Goal: Task Accomplishment & Management: Manage account settings

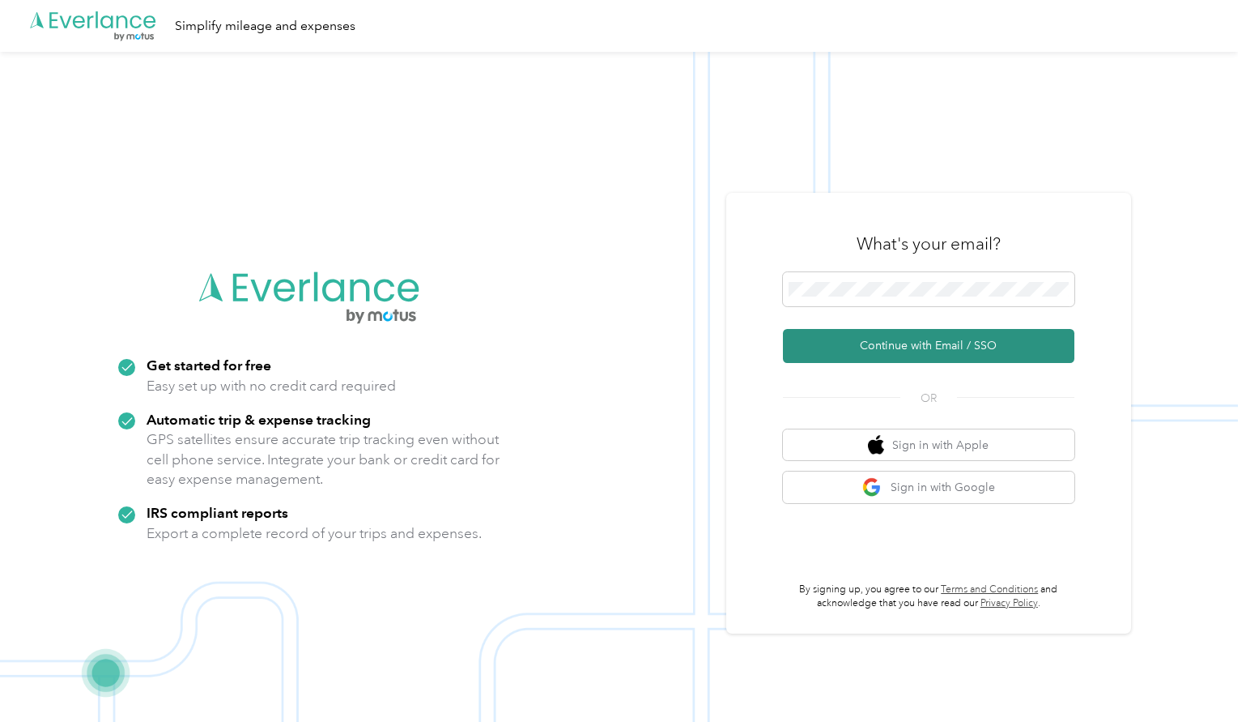
click at [925, 360] on button "Continue with Email / SSO" at bounding box center [929, 346] width 292 height 34
click at [927, 346] on button "Continue with Email / SSO" at bounding box center [929, 346] width 292 height 34
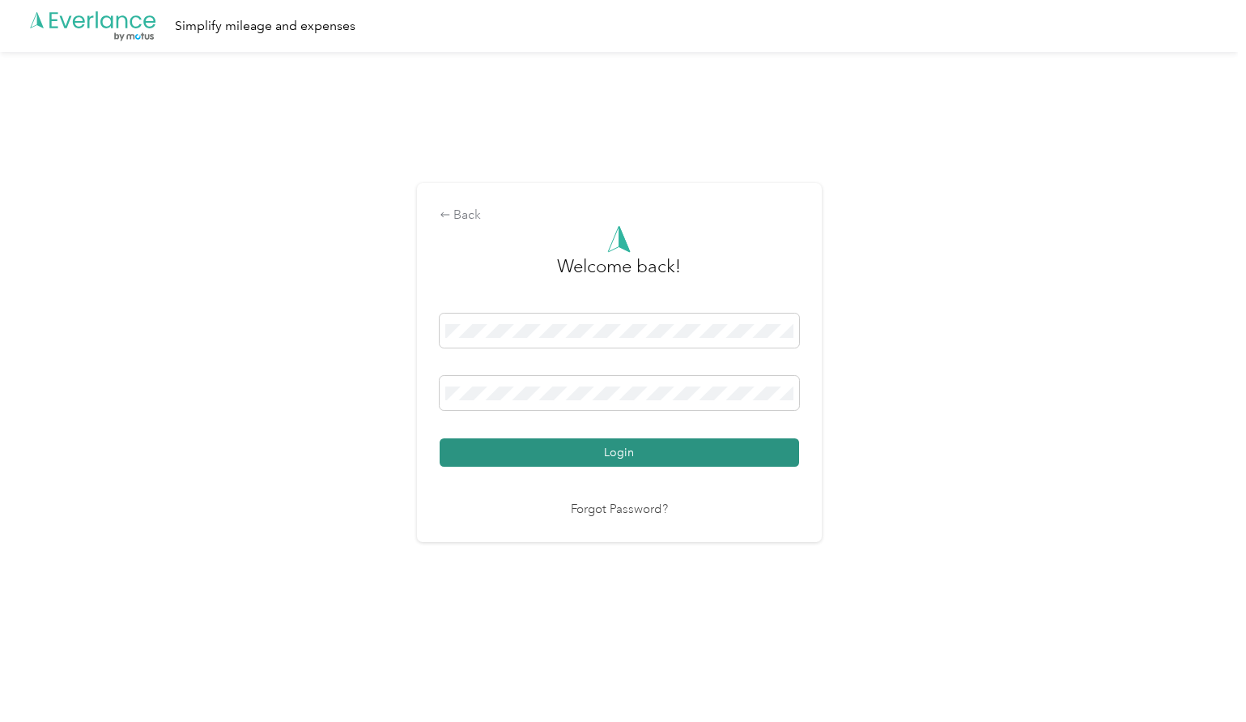
click at [611, 445] on button "Login" at bounding box center [620, 452] width 360 height 28
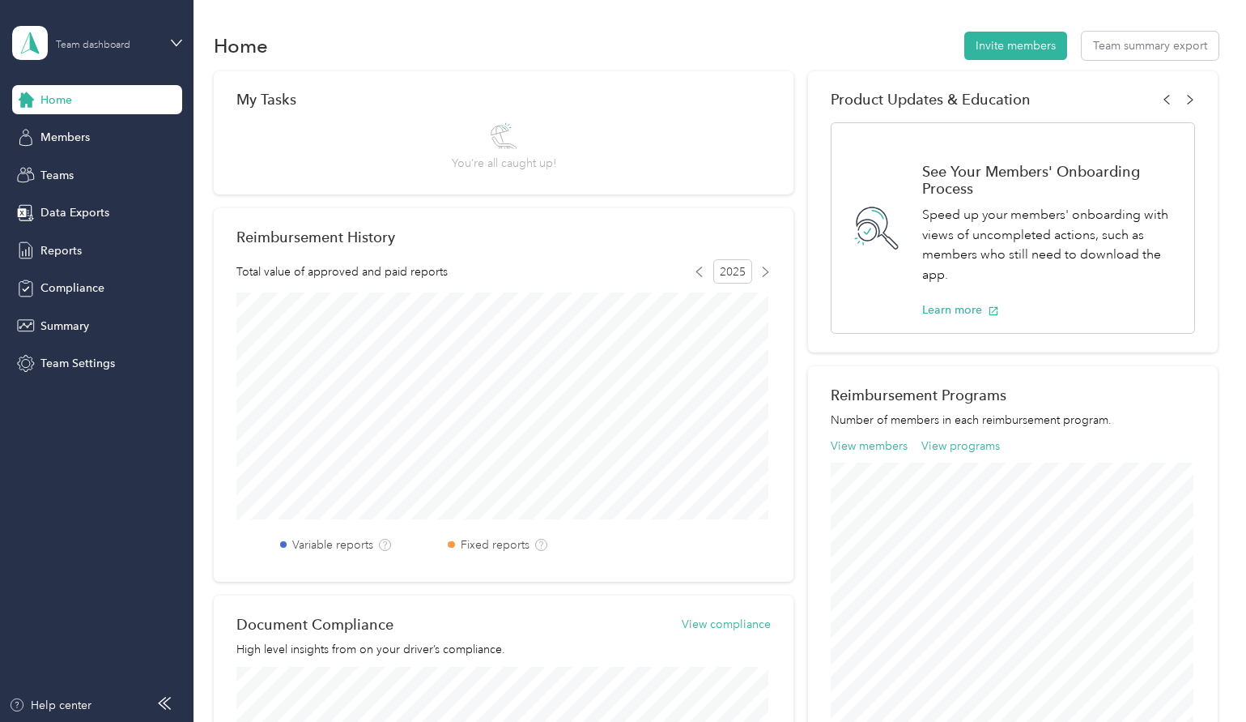
click at [121, 37] on div "Team dashboard" at bounding box center [106, 42] width 101 height 15
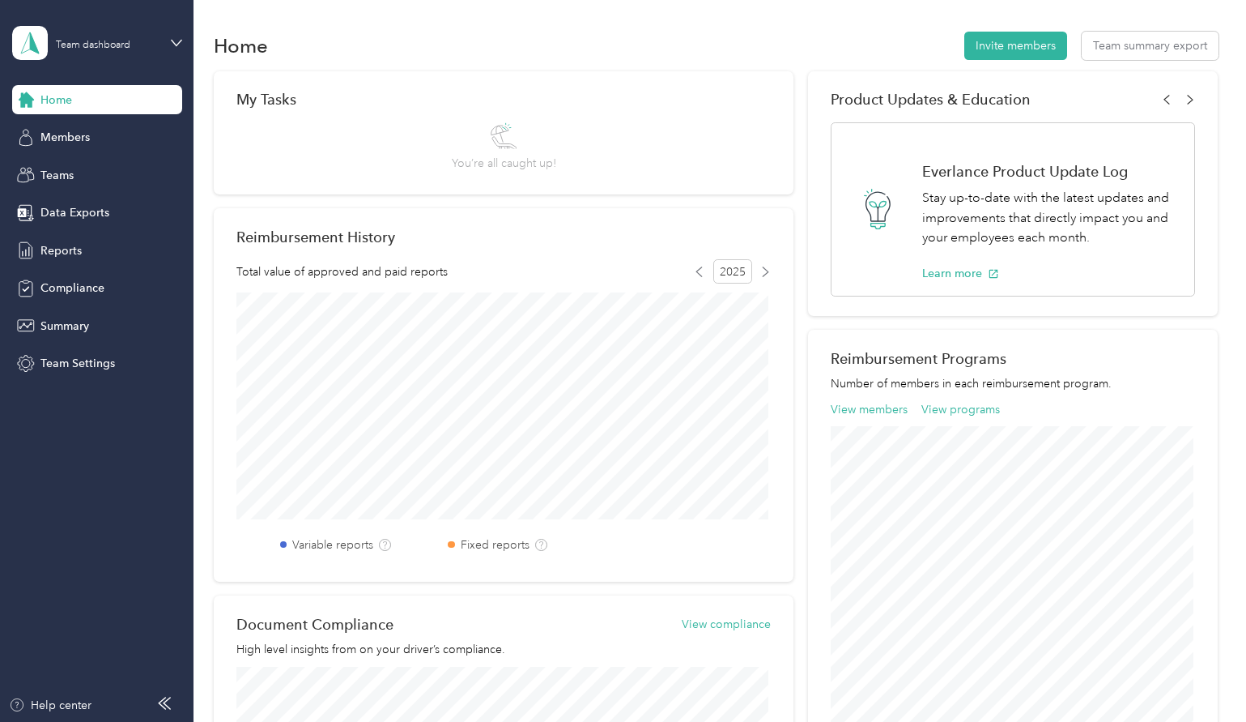
click at [671, 26] on div "Home Invite members Team summary export My Tasks You’re all caught up! Reimburs…" at bounding box center [716, 588] width 1045 height 1177
click at [1166, 43] on button "Team summary export" at bounding box center [1150, 46] width 137 height 28
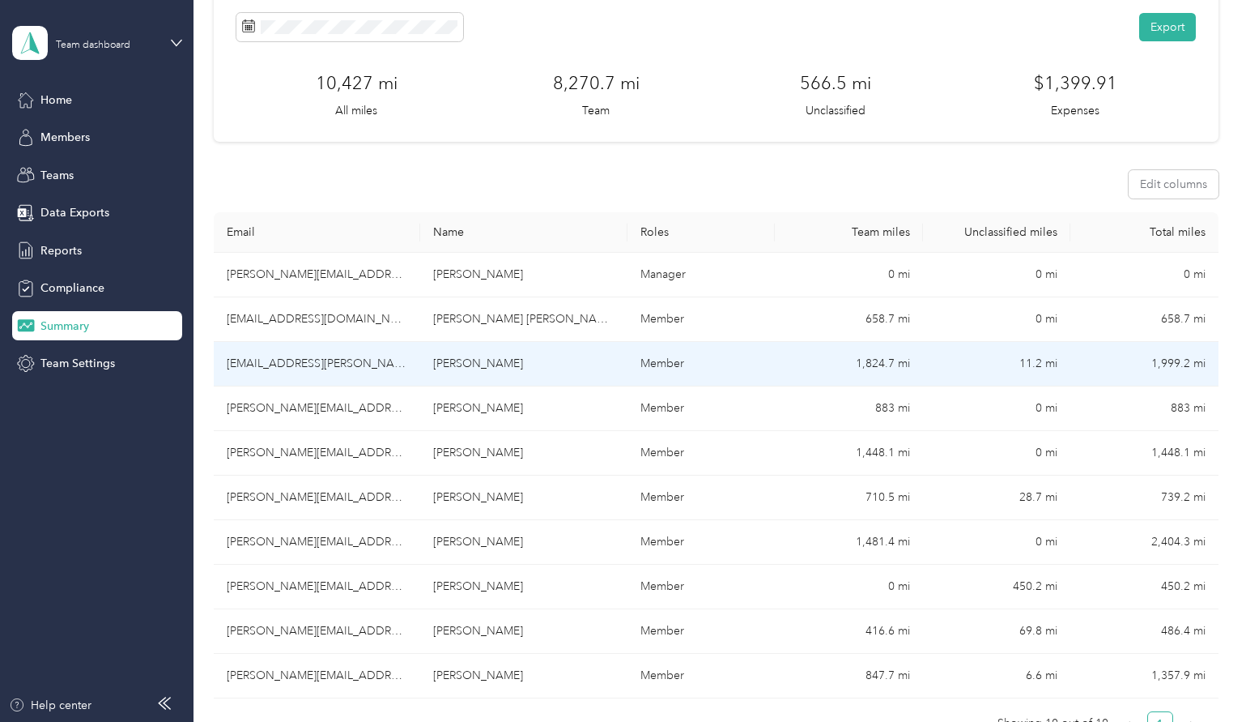
scroll to position [162, 0]
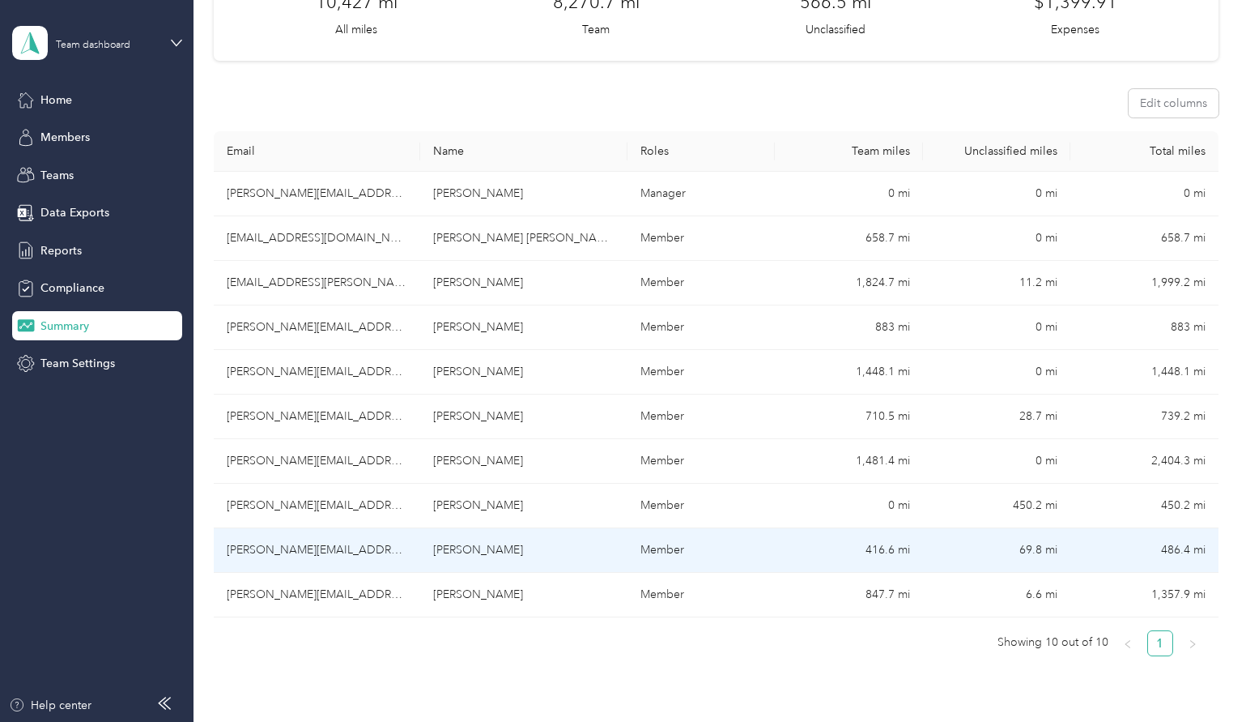
click at [463, 552] on td "[PERSON_NAME]" at bounding box center [523, 550] width 206 height 45
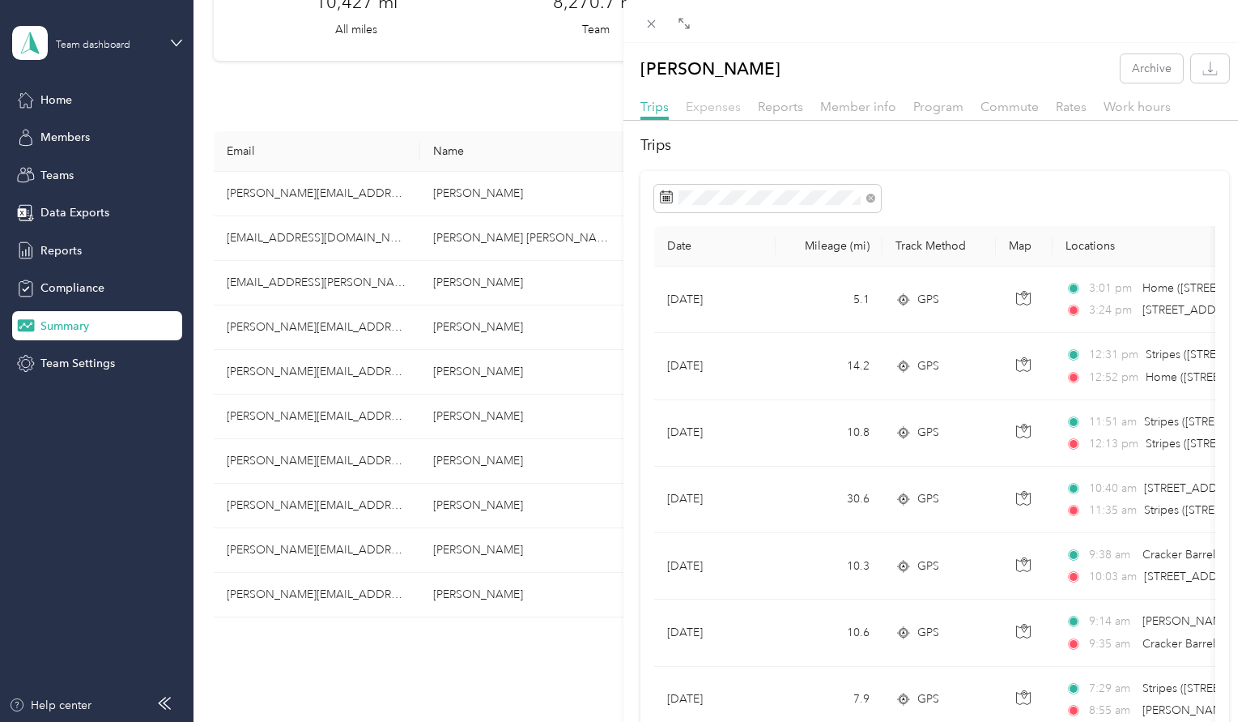
click at [722, 106] on span "Expenses" at bounding box center [713, 106] width 55 height 15
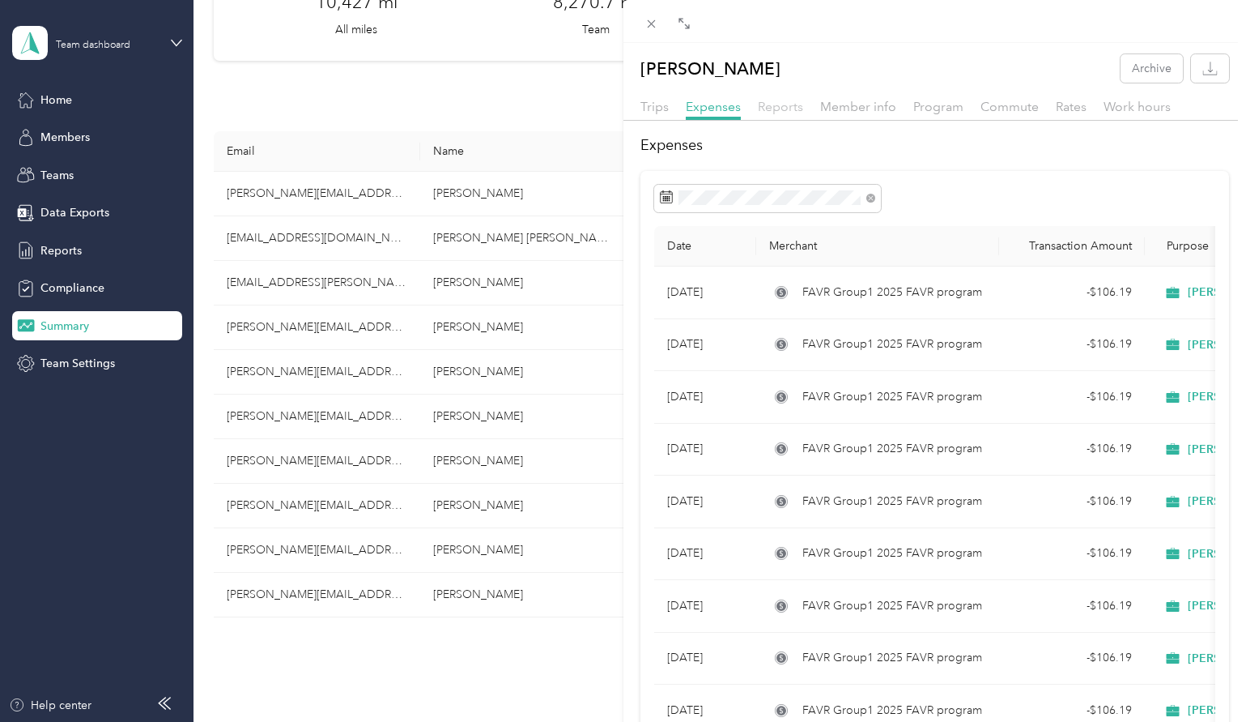
click at [786, 106] on span "Reports" at bounding box center [780, 106] width 45 height 15
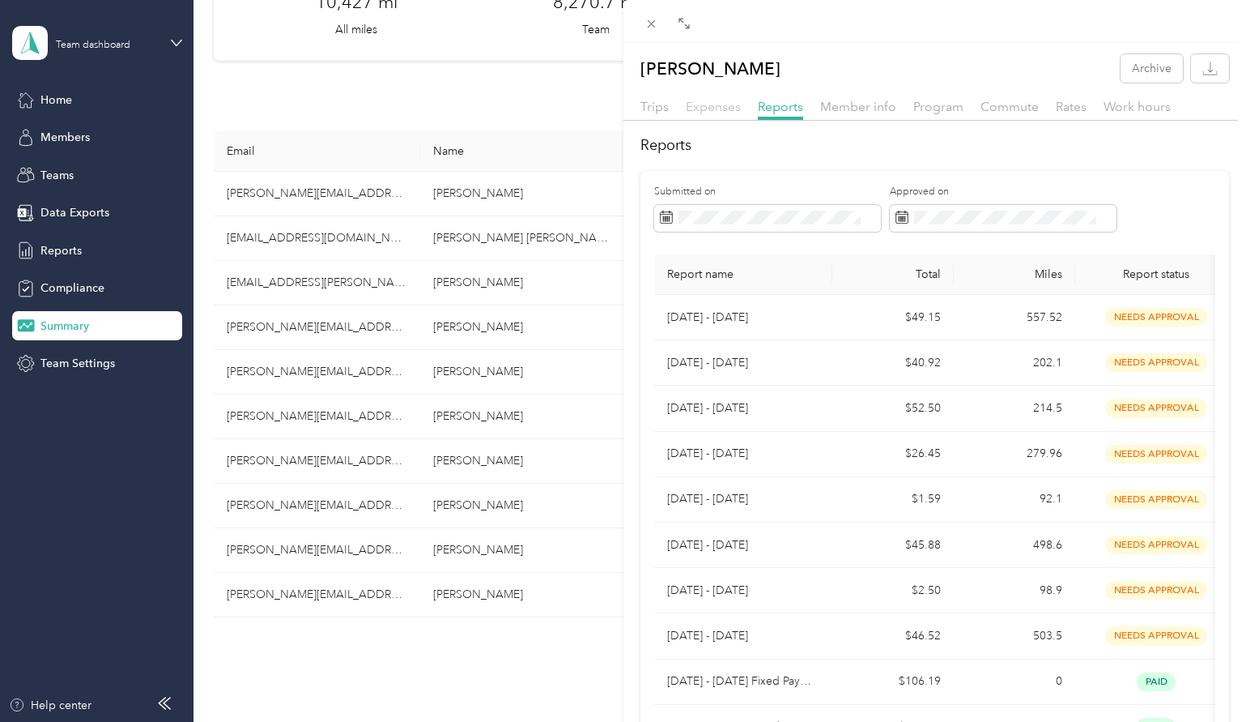
click at [730, 109] on span "Expenses" at bounding box center [713, 106] width 55 height 15
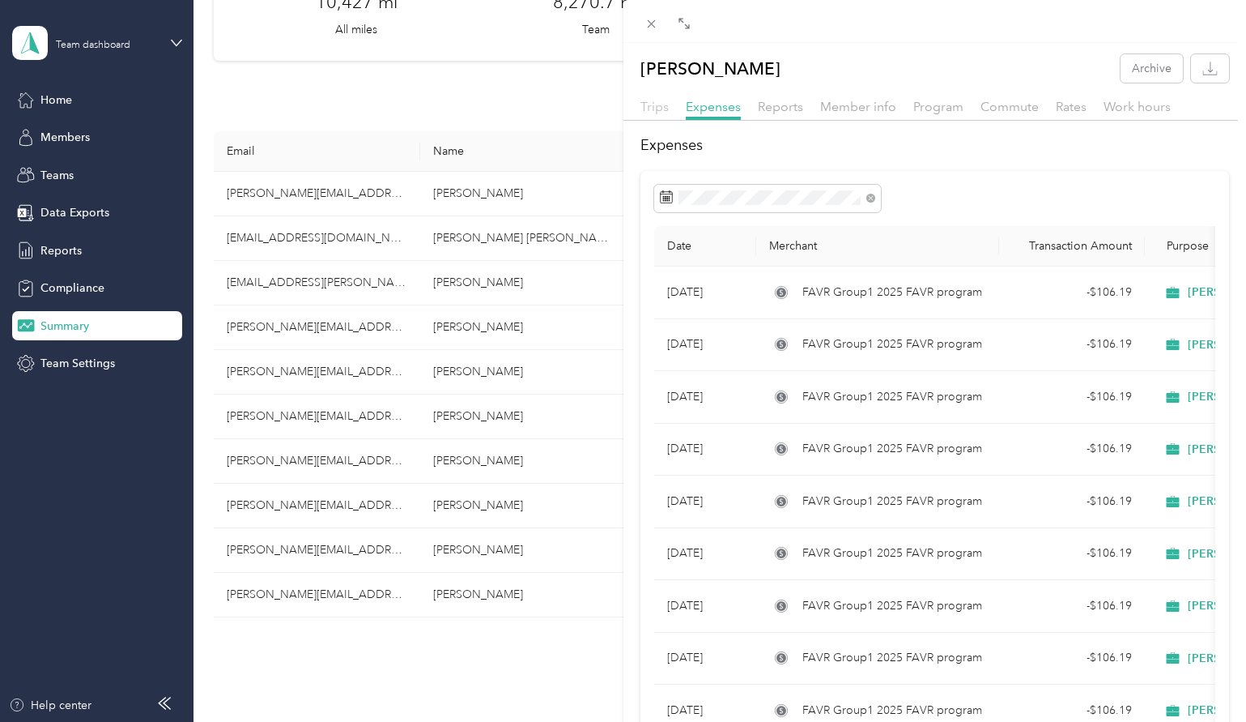
click at [651, 102] on span "Trips" at bounding box center [655, 106] width 28 height 15
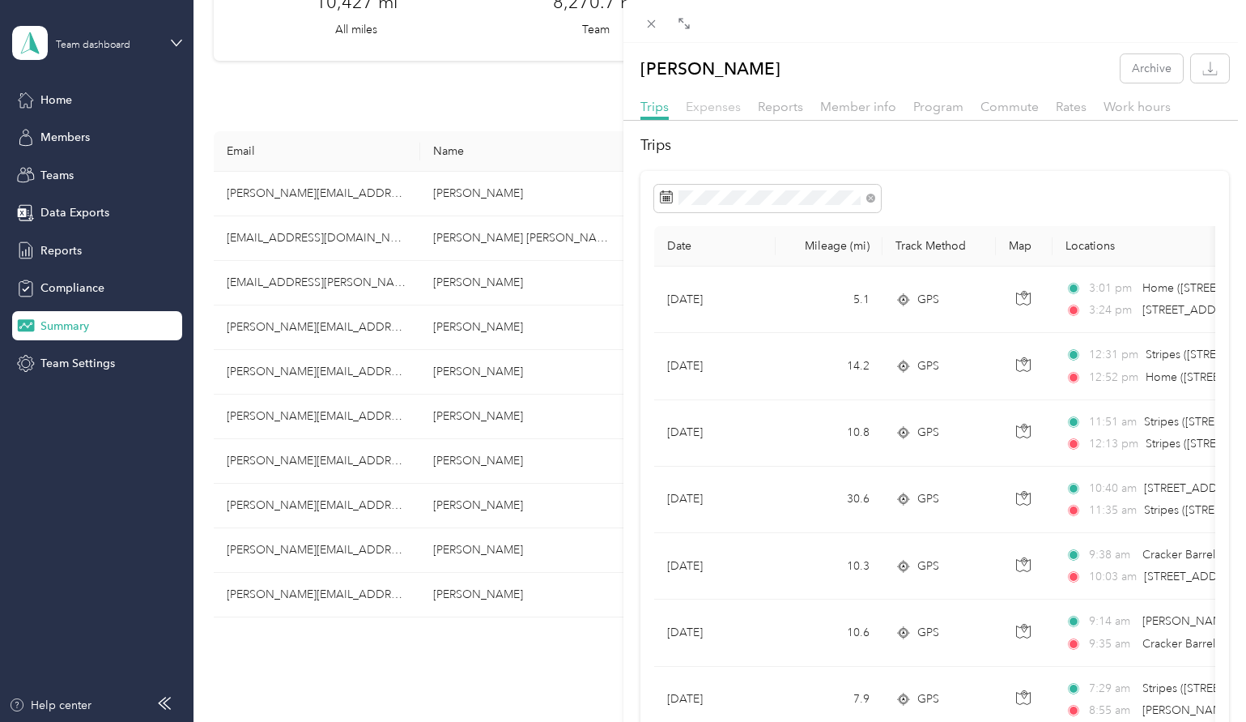
click at [696, 108] on span "Expenses" at bounding box center [713, 106] width 55 height 15
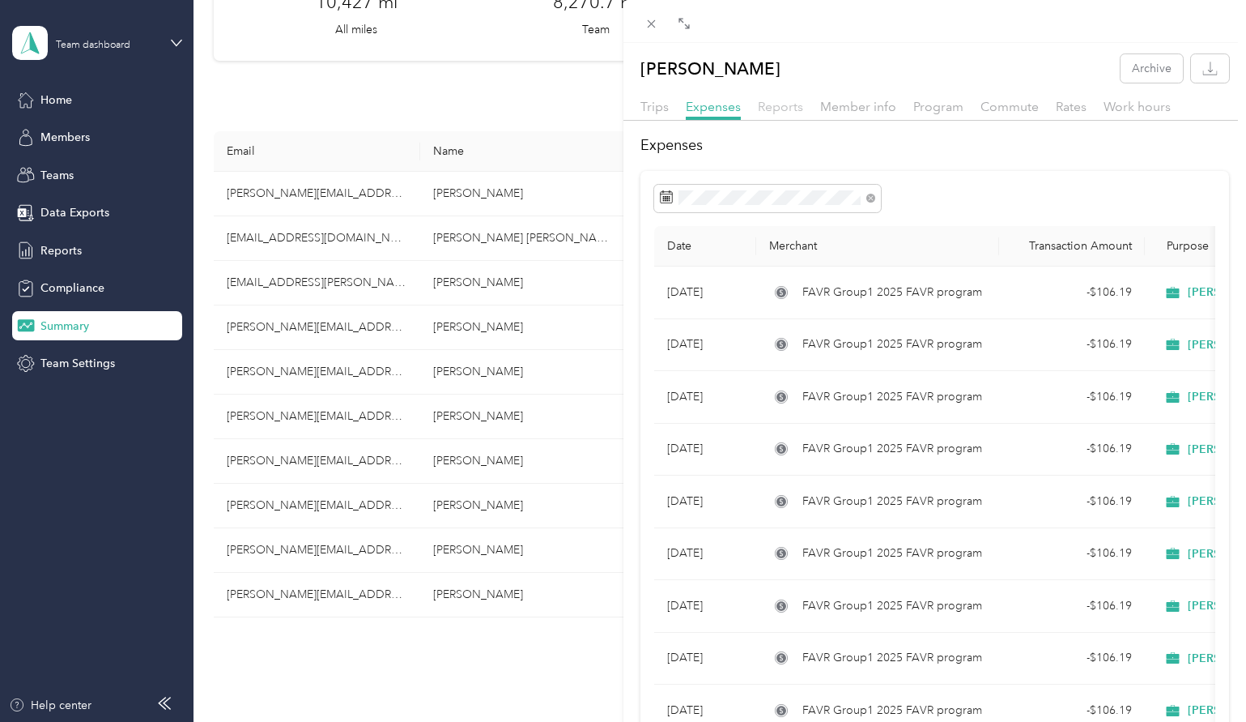
click at [773, 104] on span "Reports" at bounding box center [780, 106] width 45 height 15
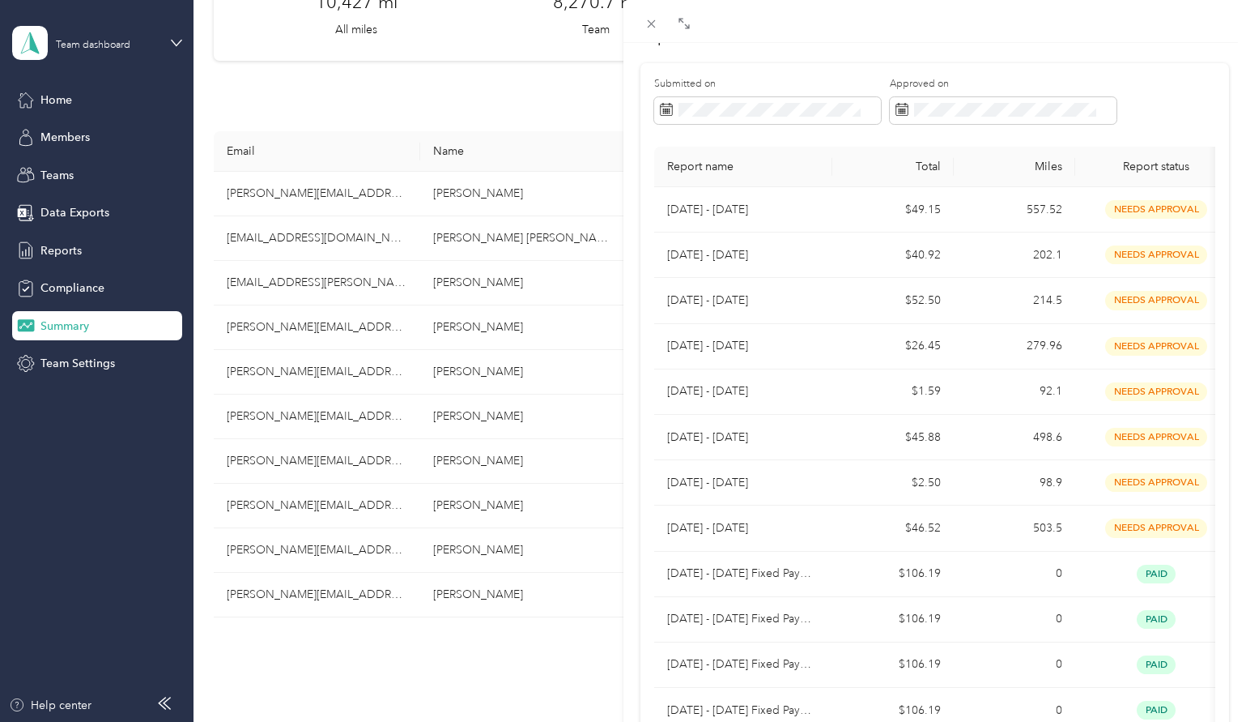
scroll to position [81, 0]
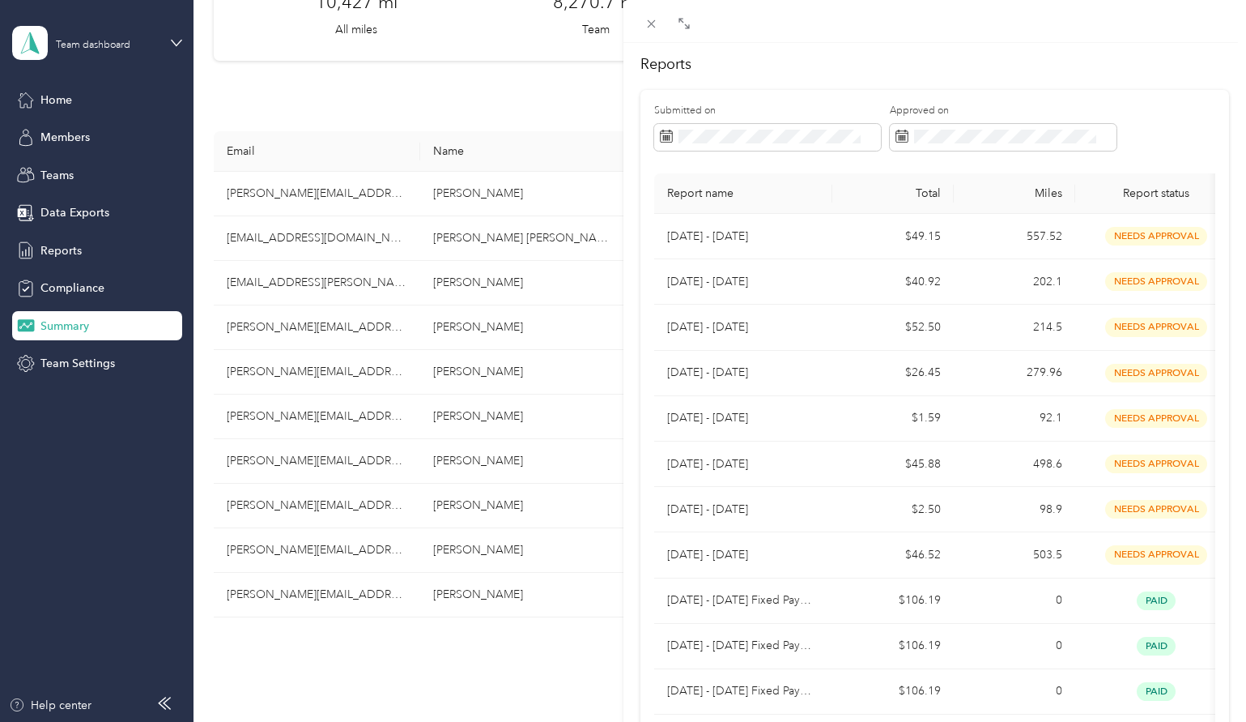
click at [1183, 106] on div "Submitted on Approved on" at bounding box center [934, 133] width 561 height 58
click at [1032, 62] on h2 "Reports" at bounding box center [936, 64] width 590 height 22
click at [875, 46] on div at bounding box center [936, 44] width 624 height 9
click at [767, 29] on div at bounding box center [936, 21] width 624 height 43
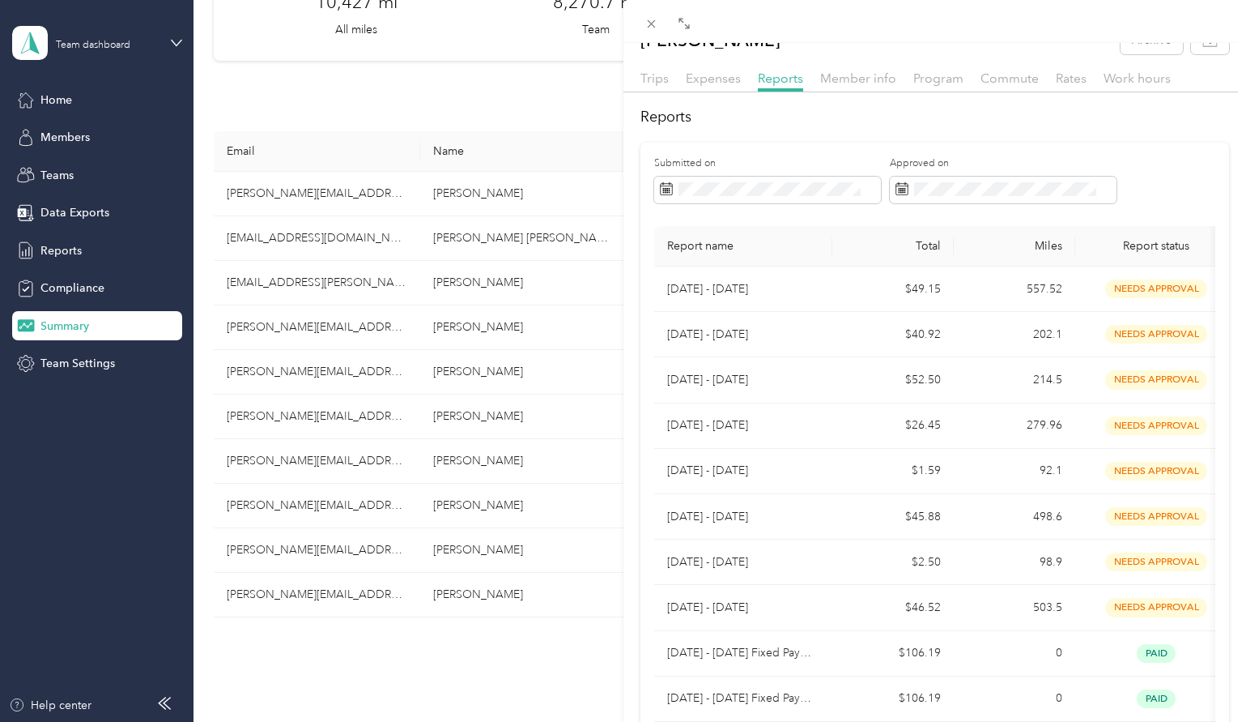
scroll to position [0, 0]
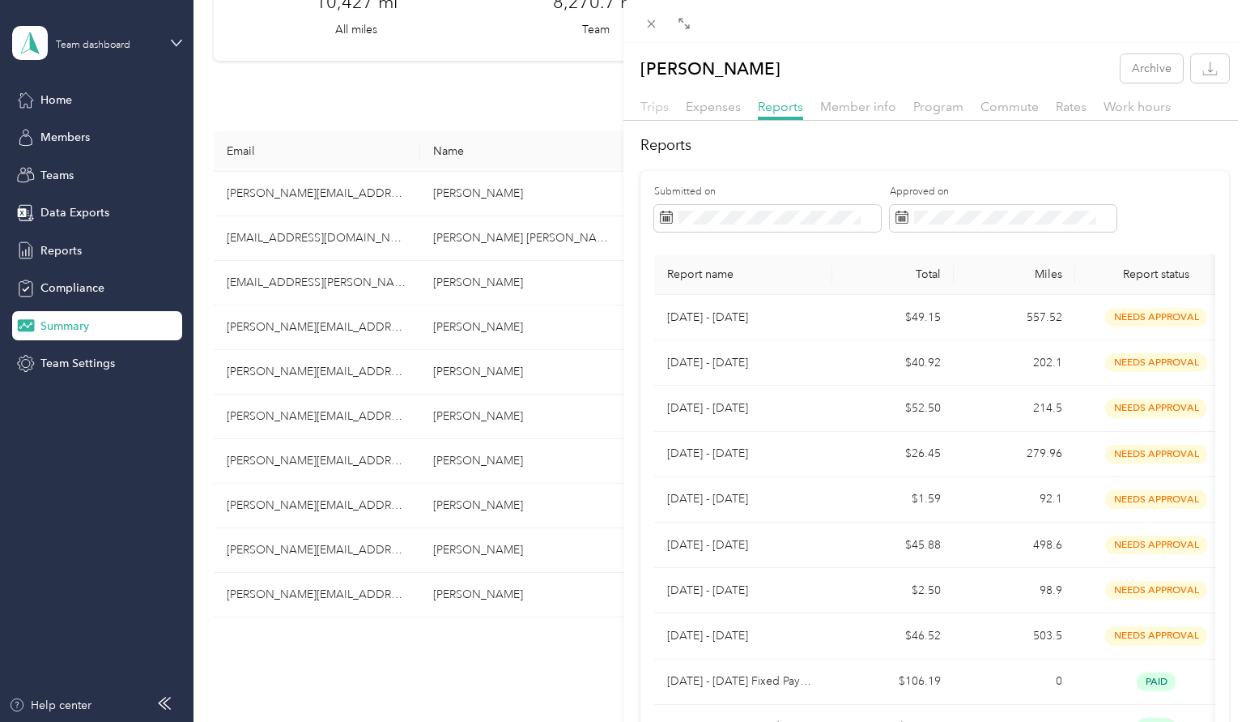
click at [641, 106] on span "Trips" at bounding box center [655, 106] width 28 height 15
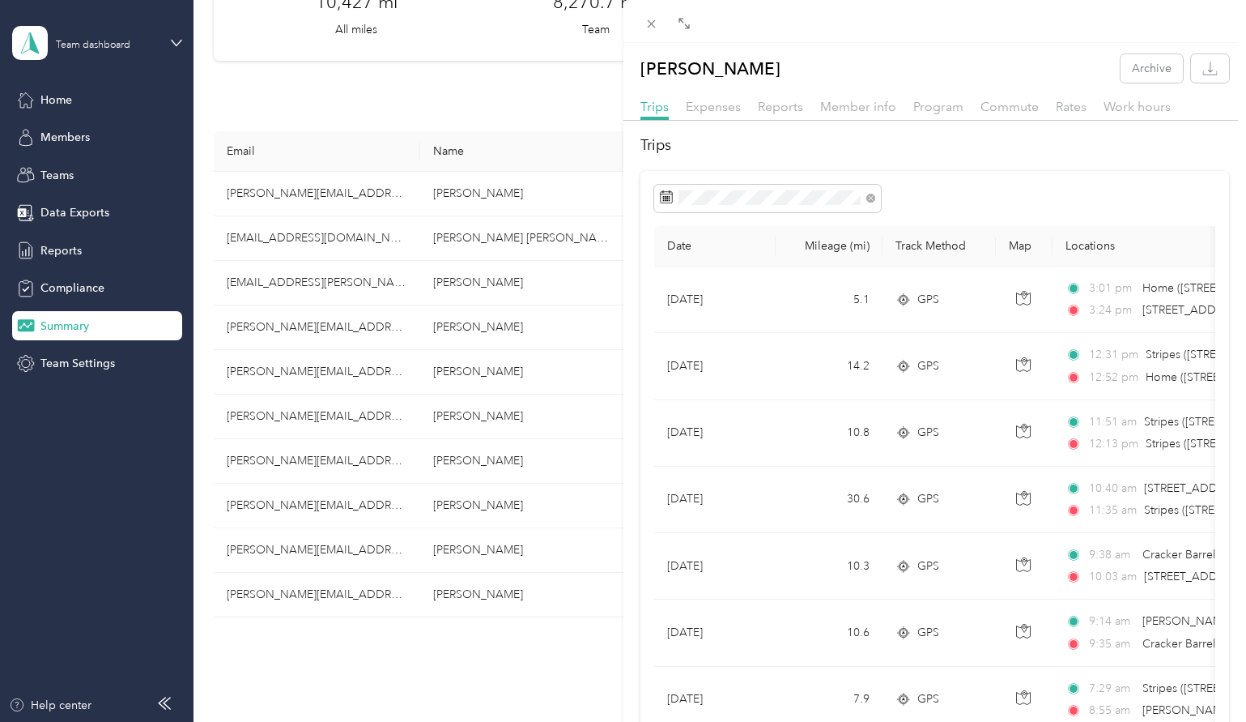
click at [1003, 35] on div at bounding box center [936, 21] width 624 height 43
click at [106, 45] on div "[PERSON_NAME] Archive Trips Expenses Reports Member info Program Commute Rates …" at bounding box center [623, 361] width 1246 height 722
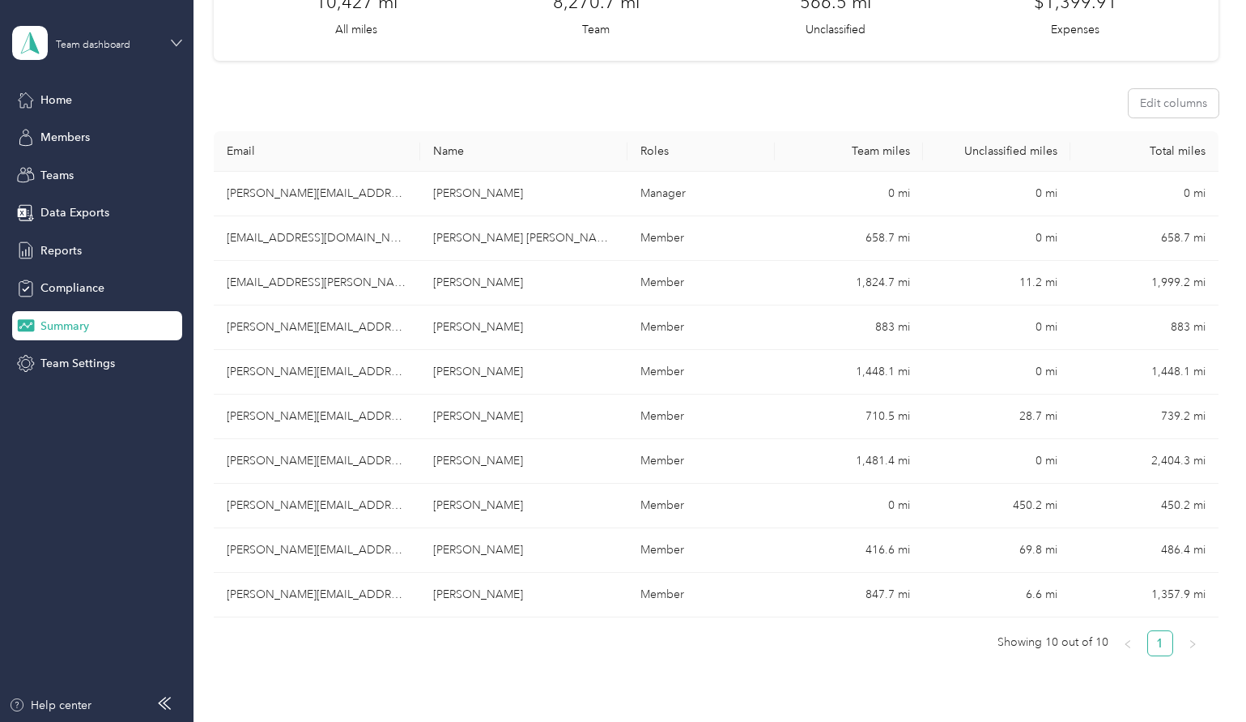
click at [176, 40] on icon at bounding box center [176, 42] width 11 height 11
click at [56, 204] on div "Log out" at bounding box center [57, 206] width 62 height 17
